Goal: Task Accomplishment & Management: Complete application form

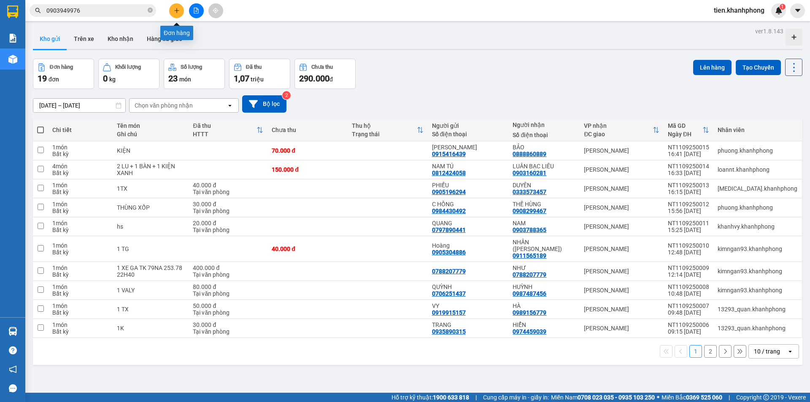
click at [175, 10] on icon "plus" at bounding box center [177, 11] width 6 height 6
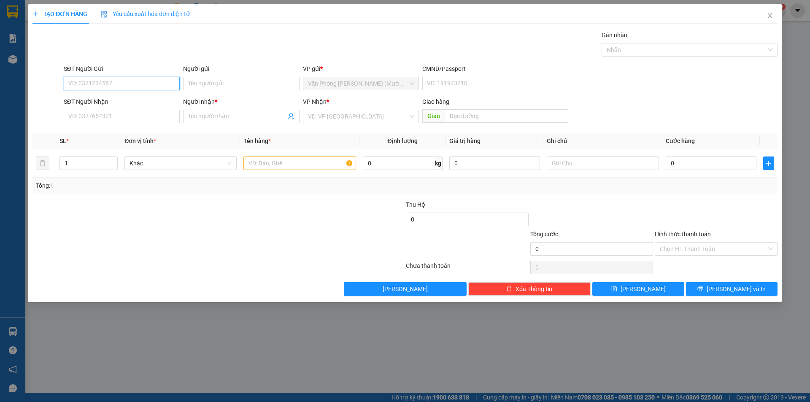
click at [97, 80] on input "SĐT Người Gửi" at bounding box center [122, 84] width 116 height 14
click at [117, 98] on div "0905973980 - LIỄU" at bounding box center [122, 100] width 106 height 9
type input "0905973980"
type input "LIỄU"
type input "0905973980"
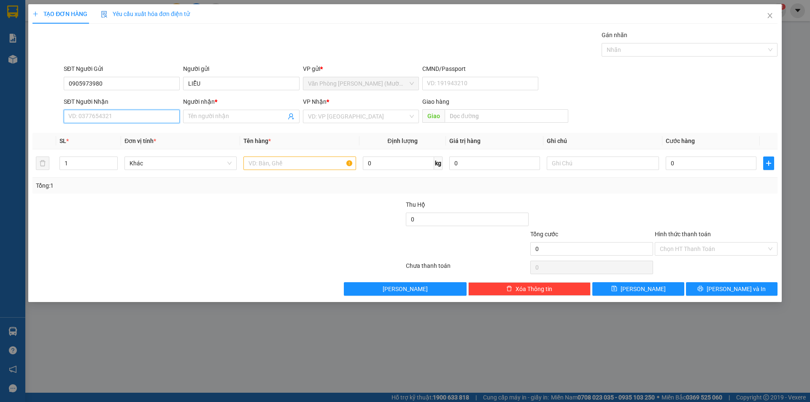
click at [108, 116] on input "SĐT Người Nhận" at bounding box center [122, 117] width 116 height 14
click at [117, 146] on div "0903866531 - CẢNH" at bounding box center [122, 146] width 106 height 9
type input "0903866531"
type input "CẢNH"
click at [267, 162] on input "text" at bounding box center [299, 164] width 112 height 14
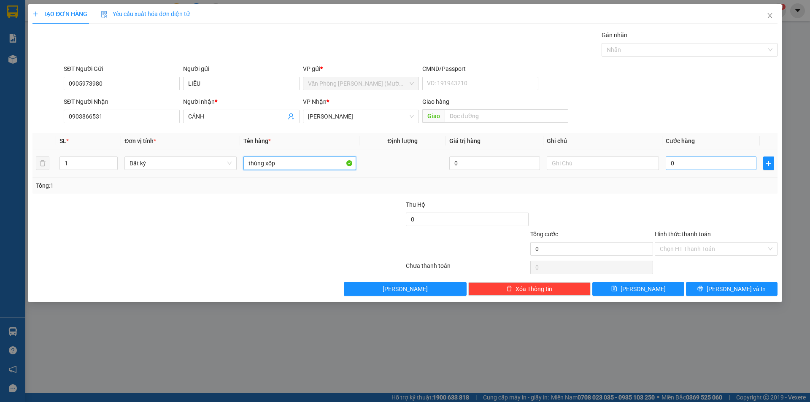
type input "thùng xốp"
click at [677, 161] on input "0" at bounding box center [711, 164] width 91 height 14
type input "5"
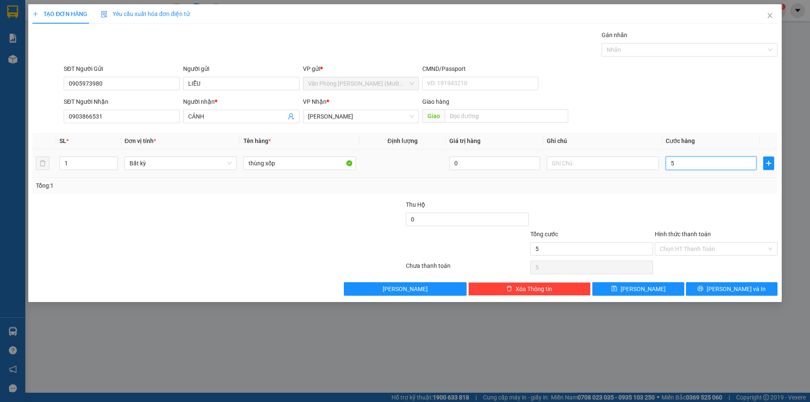
type input "50"
type input "50.000"
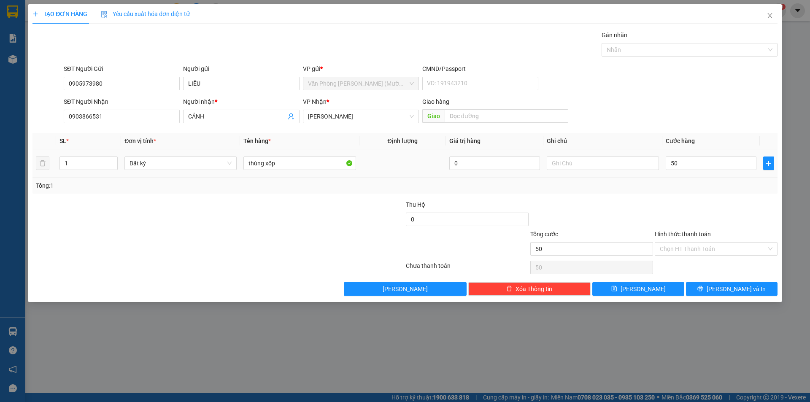
type input "50.000"
click at [670, 198] on div "Transit Pickup Surcharge Ids Transit Deliver Surcharge Ids Transit Deliver Surc…" at bounding box center [404, 162] width 745 height 265
drag, startPoint x: 714, startPoint y: 291, endPoint x: 715, endPoint y: 284, distance: 7.6
click at [715, 290] on button "[PERSON_NAME] và In" at bounding box center [732, 289] width 92 height 14
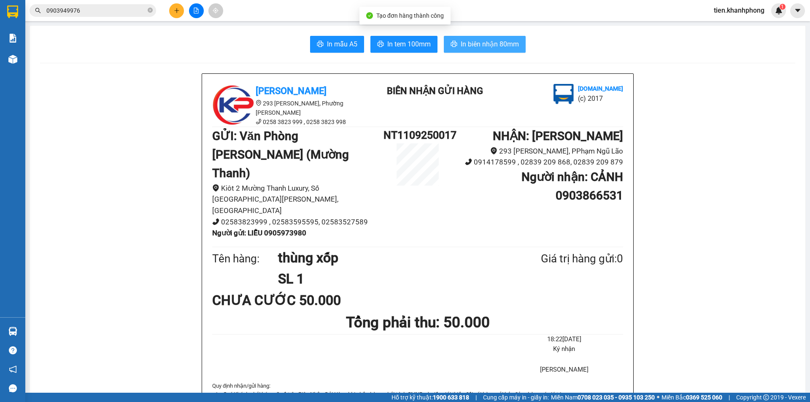
click at [468, 43] on span "In biên nhận 80mm" at bounding box center [490, 44] width 58 height 11
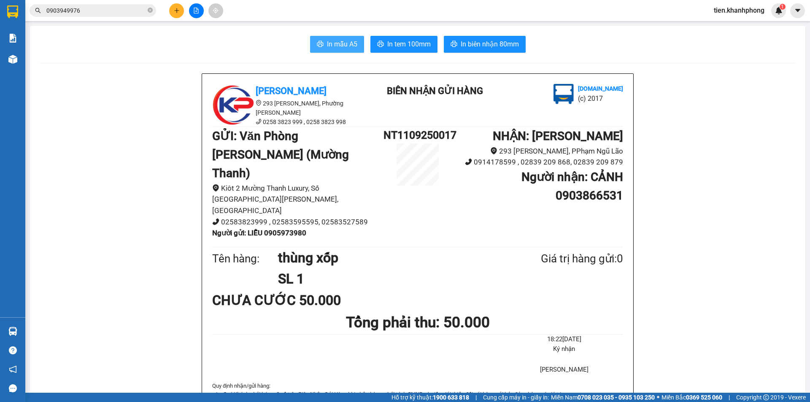
click at [322, 45] on button "In mẫu A5" at bounding box center [337, 44] width 54 height 17
click at [103, 11] on input "0903949976" at bounding box center [96, 10] width 100 height 9
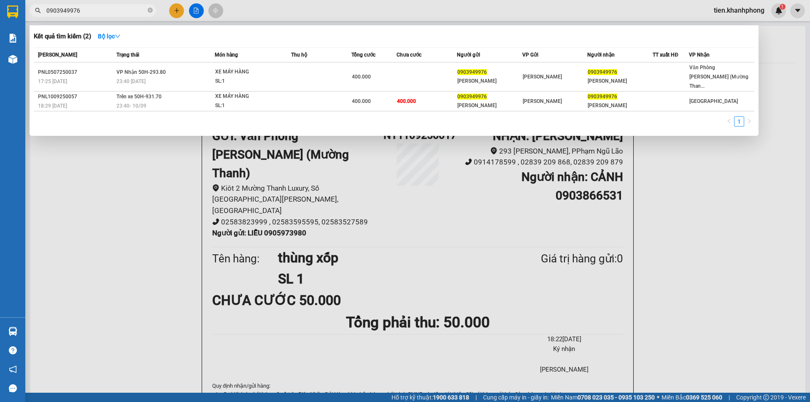
click at [103, 11] on input "0903949976" at bounding box center [96, 10] width 100 height 9
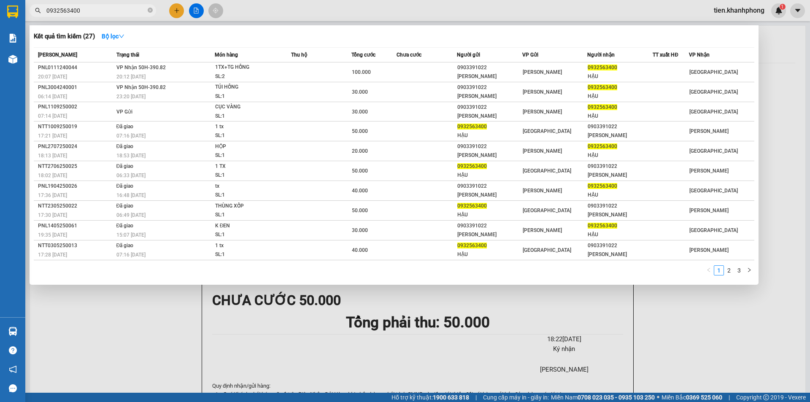
type input "0932563400"
